Goal: Navigation & Orientation: Find specific page/section

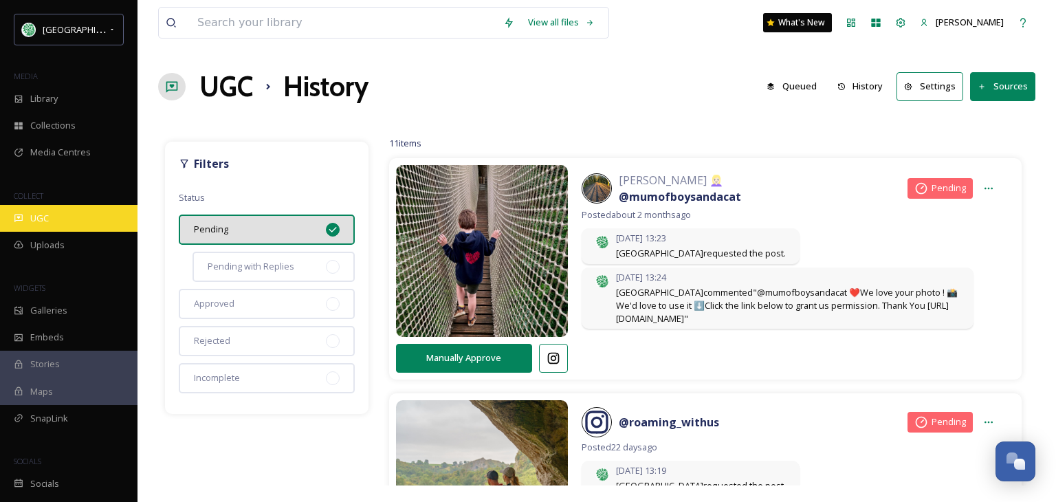
click at [37, 207] on div "UGC" at bounding box center [68, 218] width 137 height 27
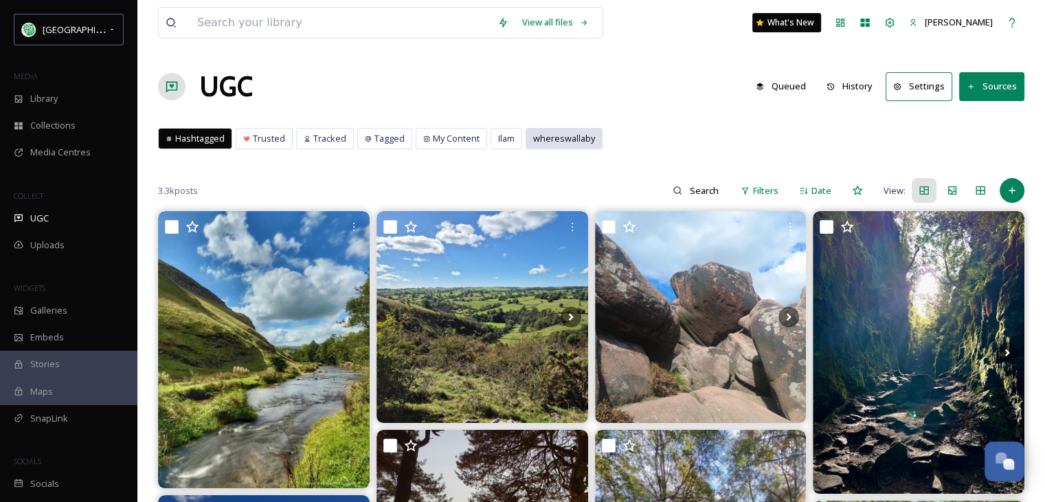
click at [552, 139] on span "whereswallaby" at bounding box center [564, 138] width 62 height 13
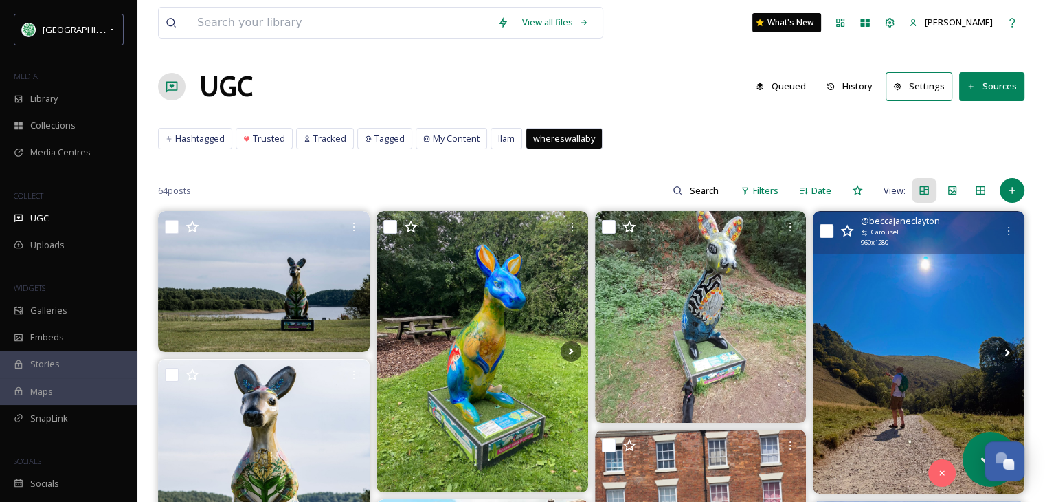
click at [905, 339] on img at bounding box center [919, 352] width 212 height 282
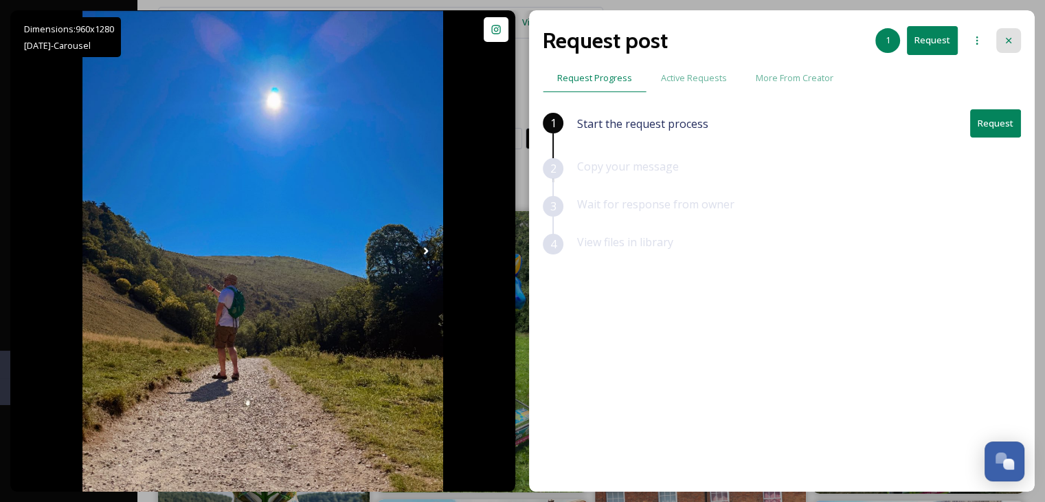
click at [1010, 39] on icon at bounding box center [1008, 40] width 5 height 5
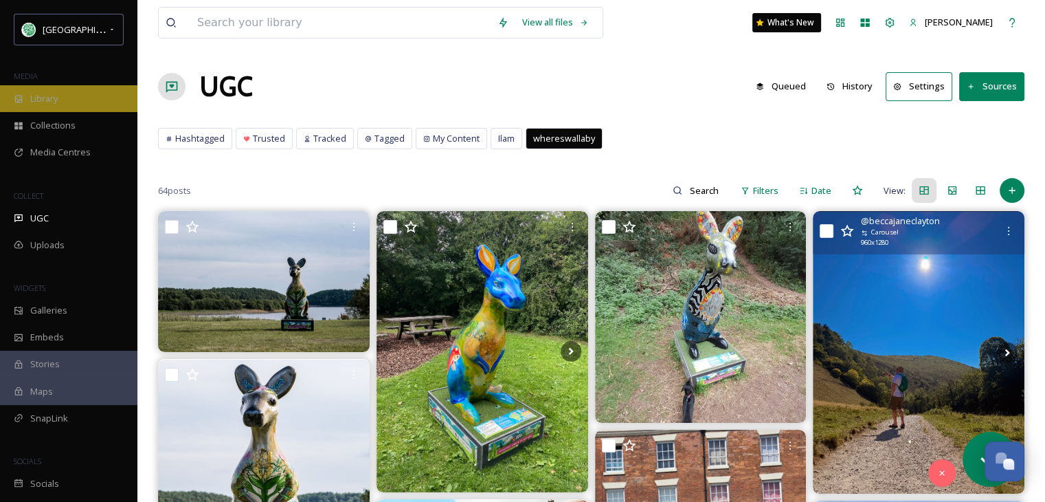
click at [65, 100] on div "Library" at bounding box center [68, 98] width 137 height 27
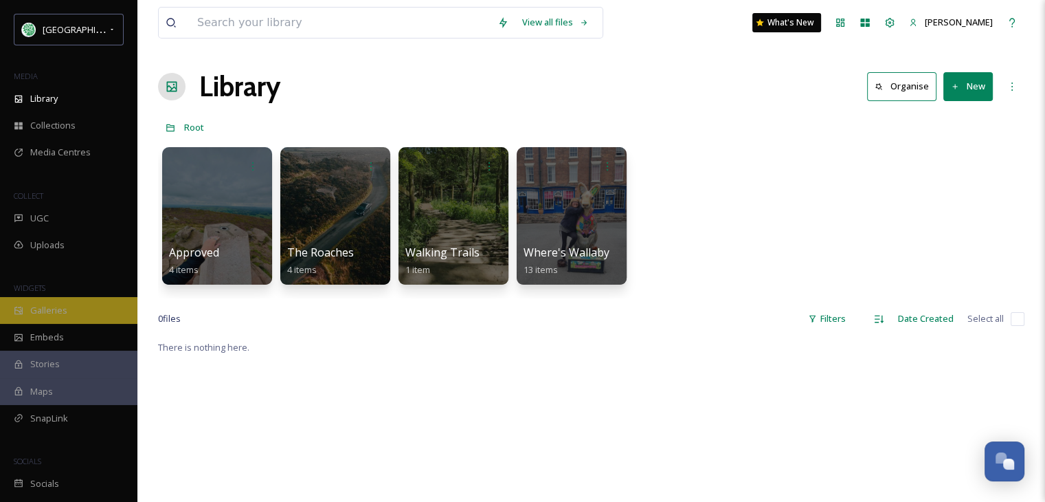
click at [41, 312] on span "Galleries" at bounding box center [48, 310] width 37 height 13
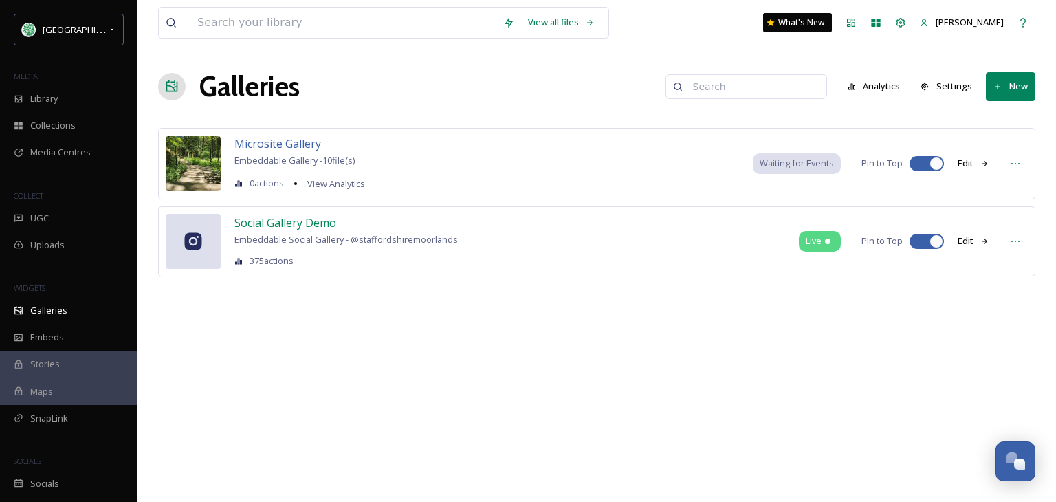
click at [302, 138] on span "Microsite Gallery" at bounding box center [277, 143] width 87 height 15
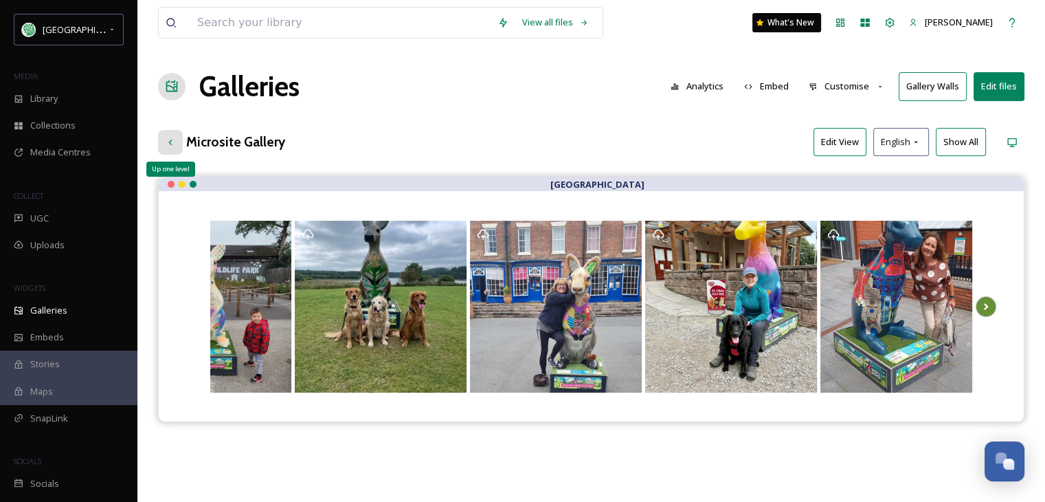
click at [172, 140] on icon at bounding box center [170, 142] width 11 height 11
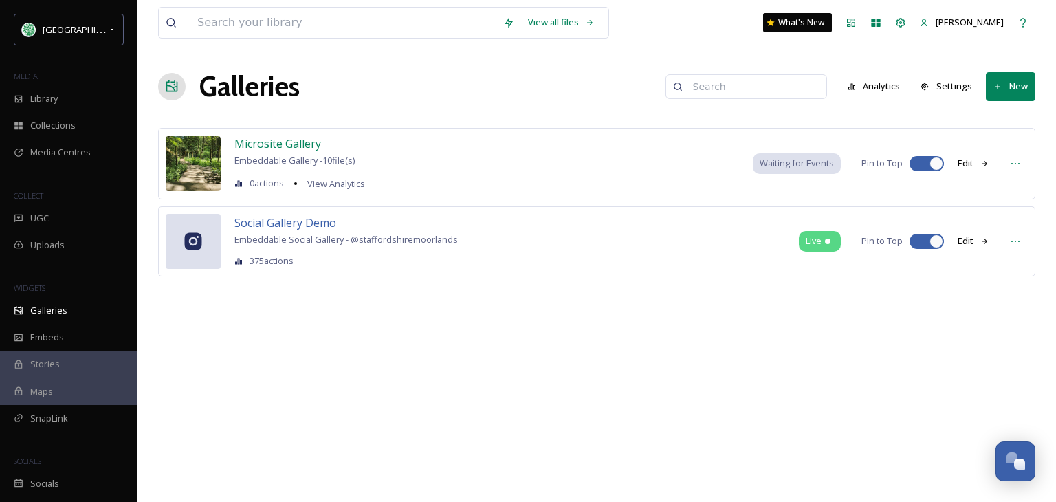
click at [313, 219] on span "Social Gallery Demo" at bounding box center [285, 222] width 102 height 15
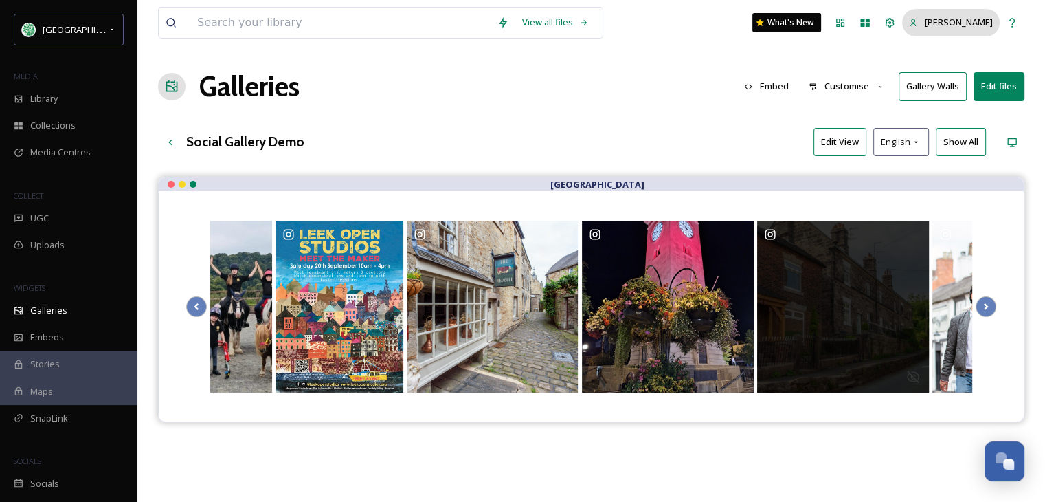
click at [936, 23] on span "[PERSON_NAME]" at bounding box center [959, 22] width 68 height 12
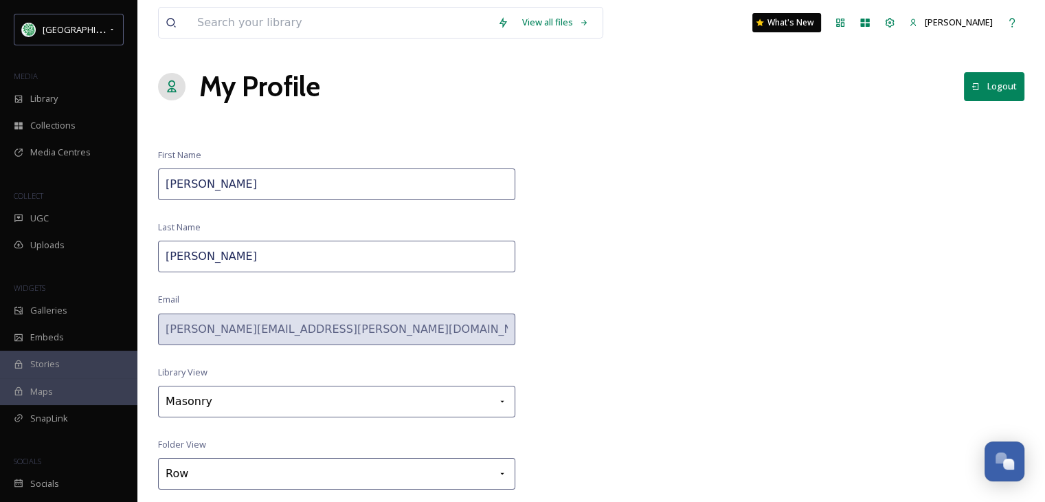
click at [987, 90] on button "Logout" at bounding box center [994, 86] width 60 height 28
